Goal: Transaction & Acquisition: Book appointment/travel/reservation

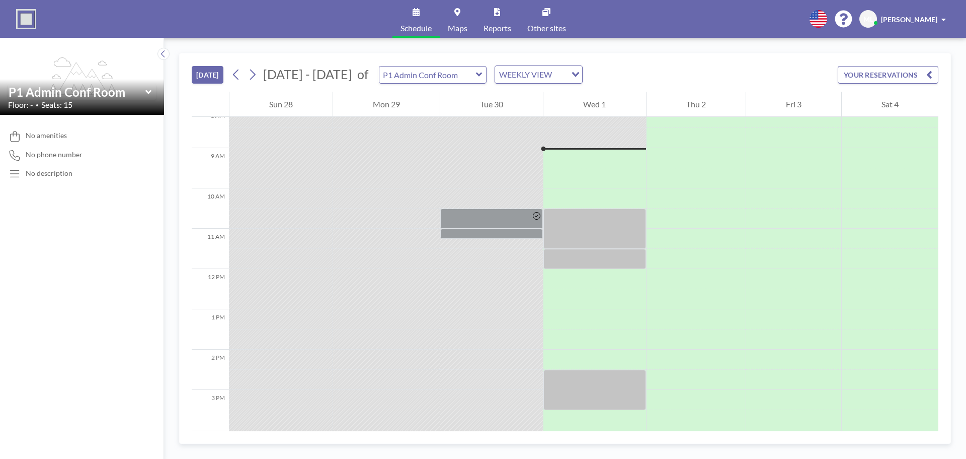
scroll to position [352, 0]
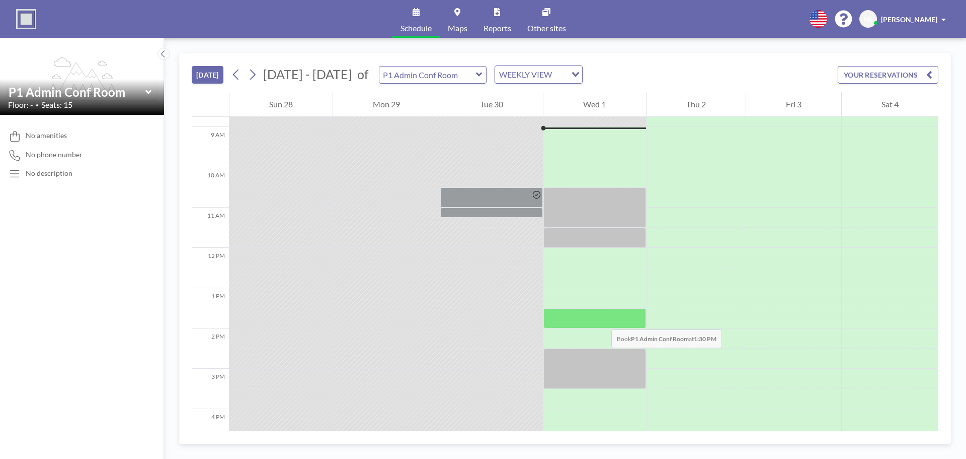
click at [602, 319] on div at bounding box center [595, 318] width 102 height 20
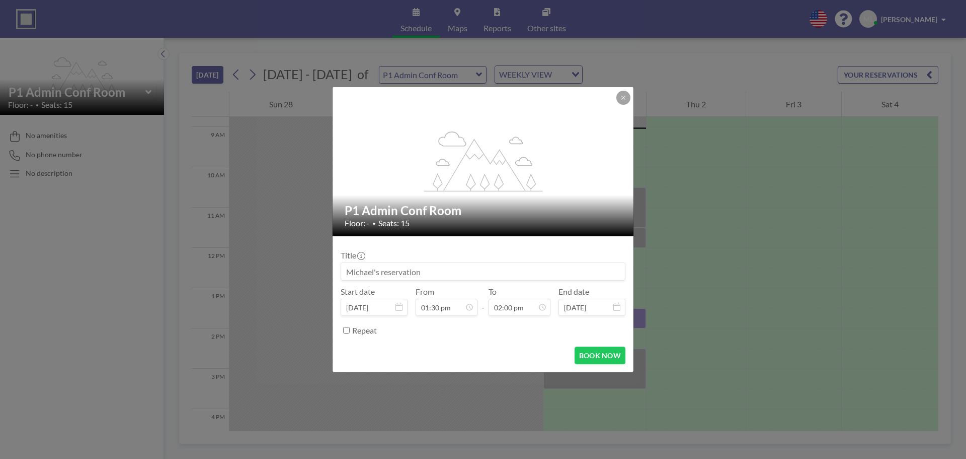
click at [602, 319] on div "Title Start date [DATE] From 01:30 pm - To 02:00 pm End date [DATE] Repeat" at bounding box center [483, 291] width 285 height 94
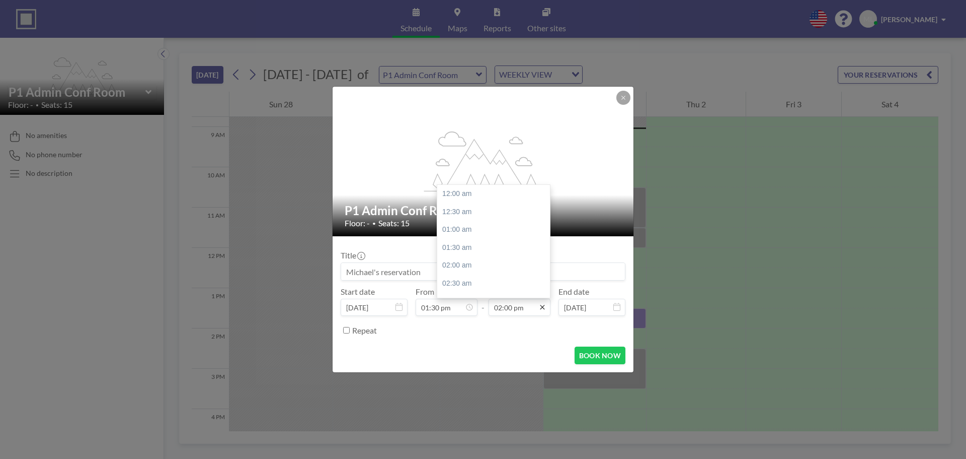
scroll to position [502, 0]
click at [464, 211] on div "02:30 pm" at bounding box center [496, 211] width 118 height 18
type input "02:30 pm"
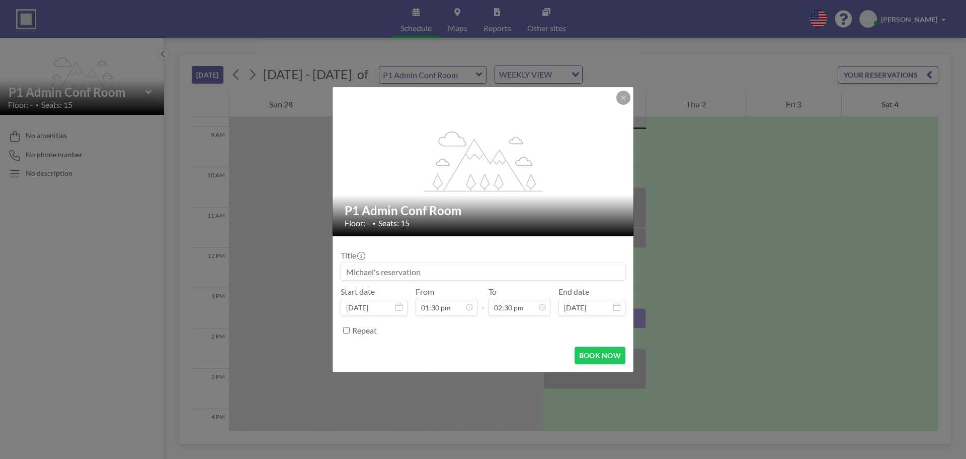
click at [462, 271] on input at bounding box center [483, 271] width 284 height 17
type input "Q"
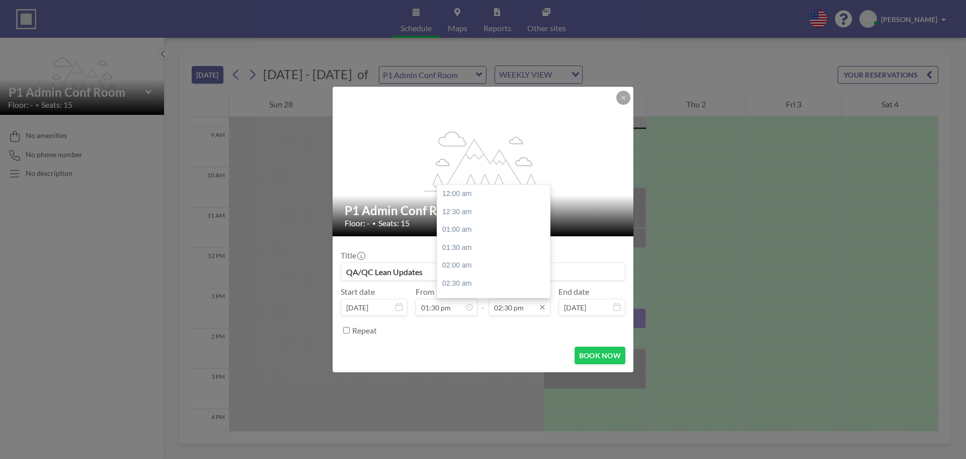
scroll to position [519, 0]
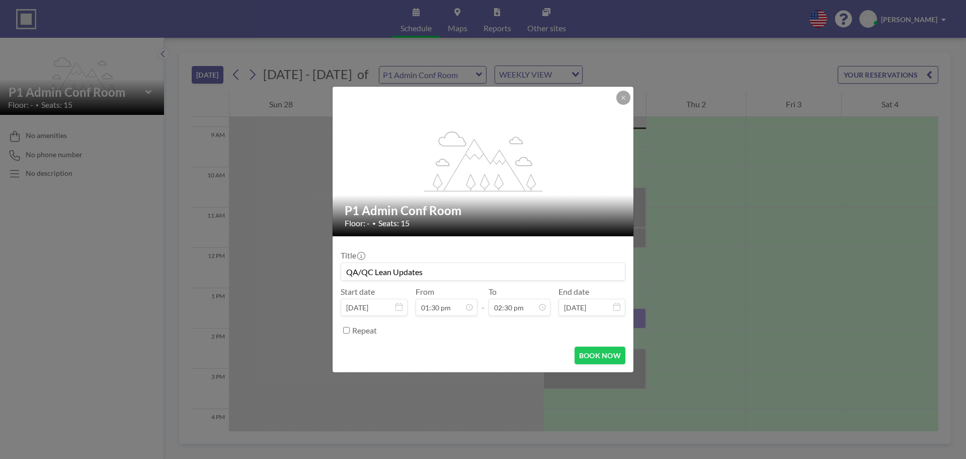
type input "QA/QC Lean Updates"
click at [622, 99] on icon at bounding box center [624, 98] width 6 height 6
